Goal: Information Seeking & Learning: Learn about a topic

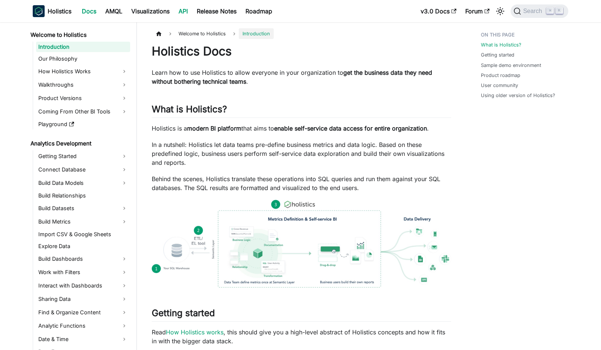
click at [189, 13] on link "API" at bounding box center [183, 11] width 18 height 12
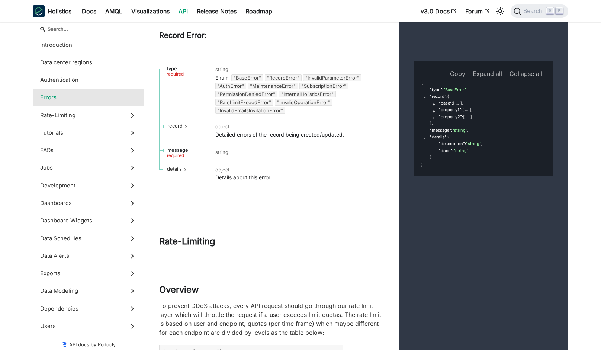
scroll to position [1365, 0]
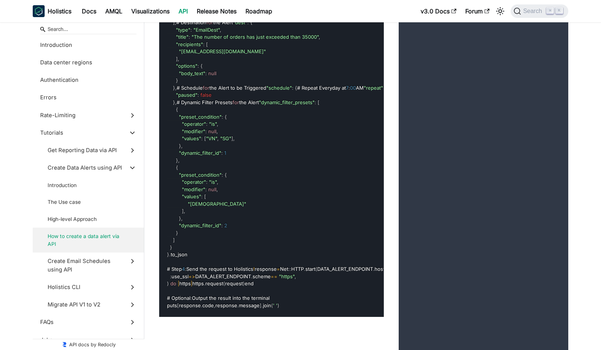
scroll to position [6047, 0]
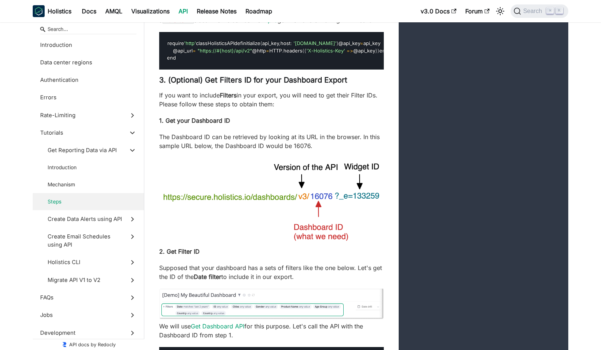
scroll to position [2246, 0]
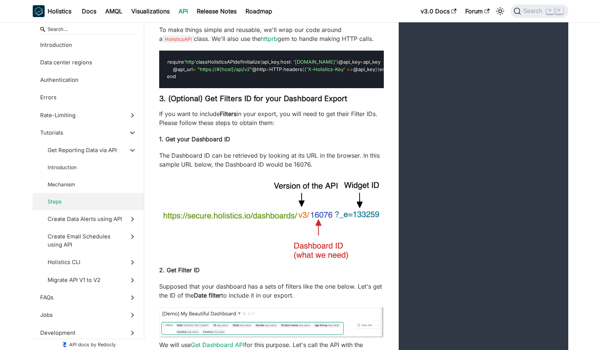
scroll to position [2364, 0]
